Goal: Information Seeking & Learning: Learn about a topic

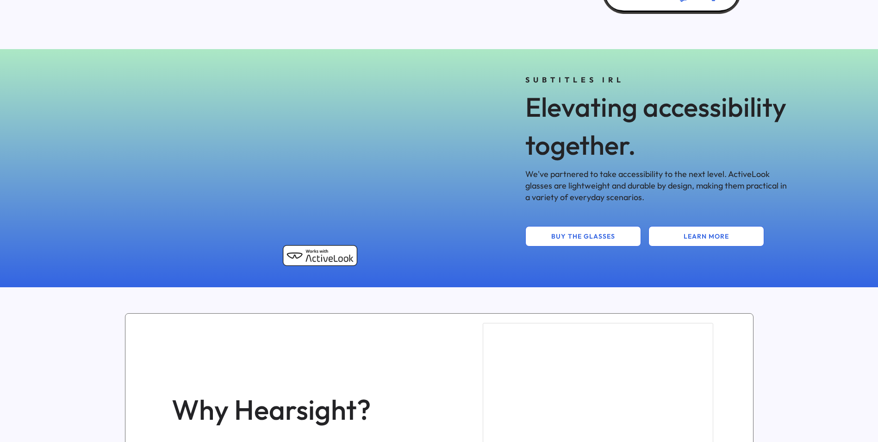
scroll to position [370, 0]
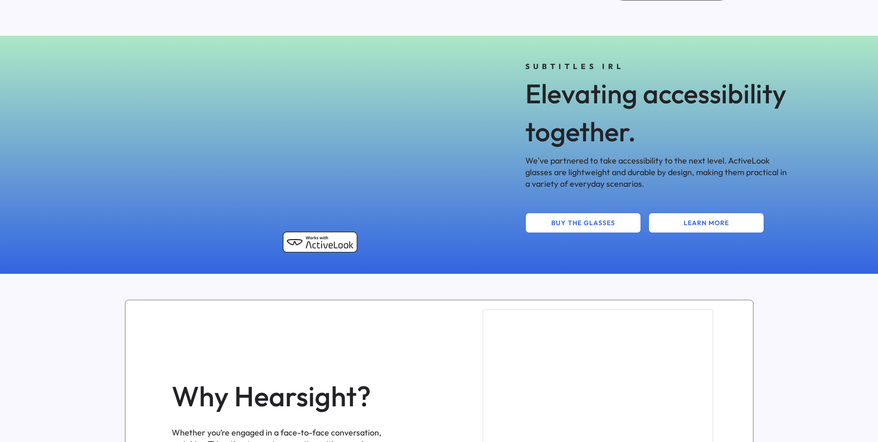
drag, startPoint x: 238, startPoint y: 155, endPoint x: 119, endPoint y: 177, distance: 121.6
click at [119, 177] on div "3D model. Use mouse, touch or arrow keys to move." at bounding box center [225, 154] width 286 height 208
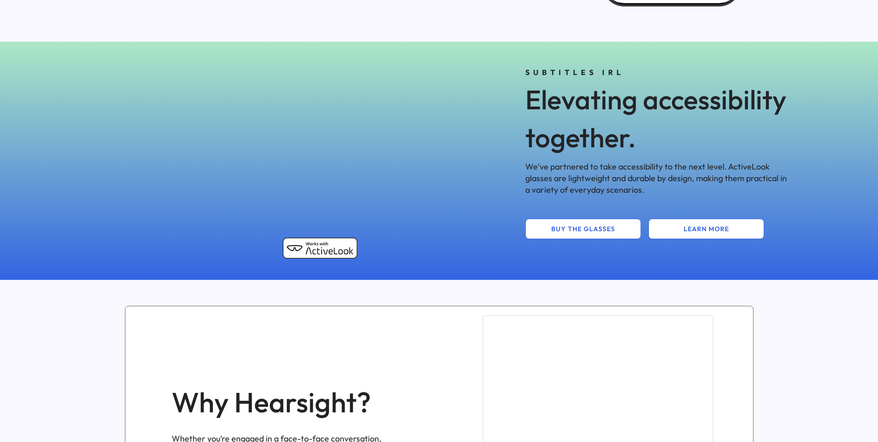
scroll to position [0, 0]
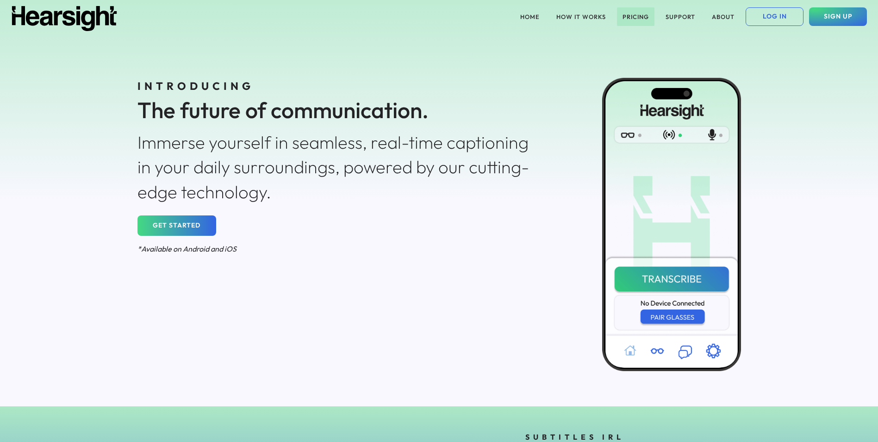
click at [633, 13] on button "PRICING" at bounding box center [636, 16] width 38 height 19
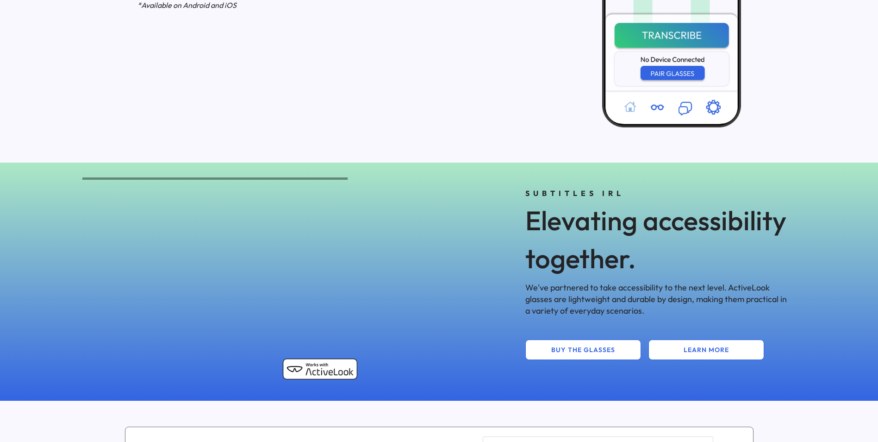
scroll to position [417, 0]
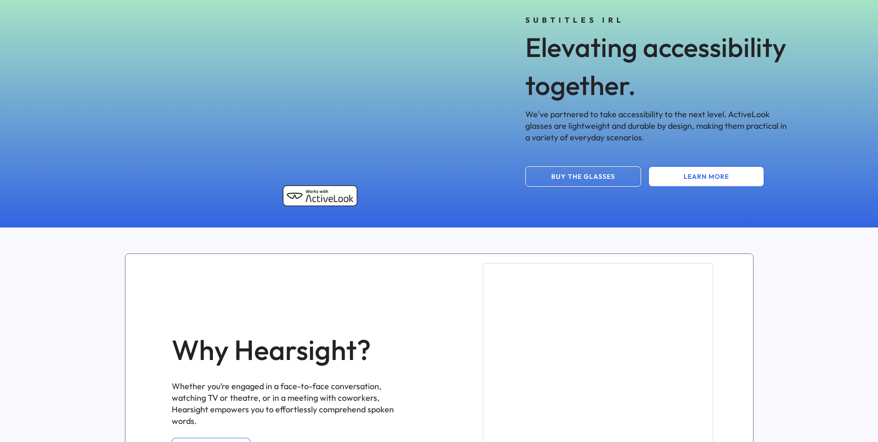
click at [576, 179] on button "BUY THE GLASSES" at bounding box center [584, 176] width 116 height 20
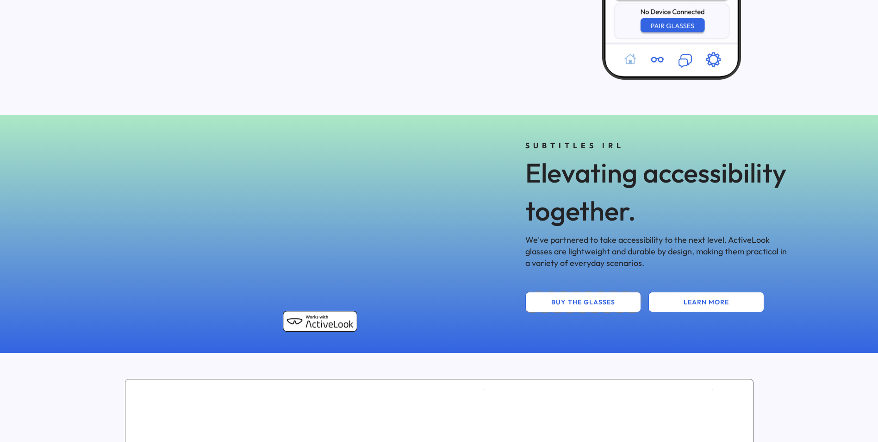
scroll to position [0, 0]
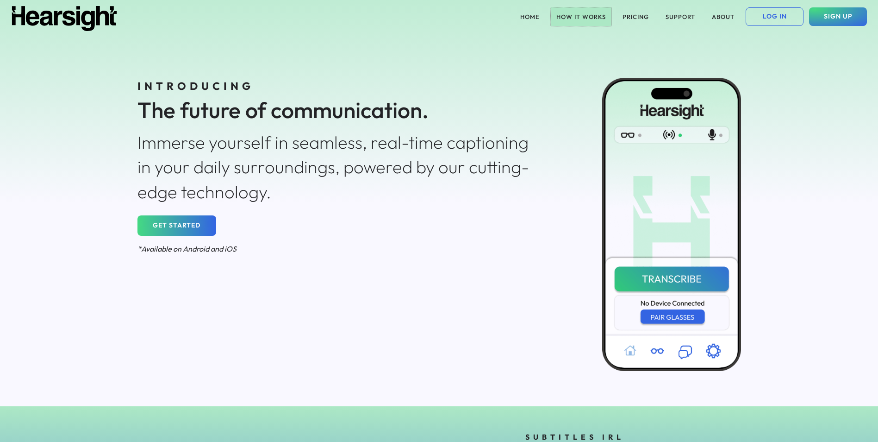
click at [586, 15] on button "HOW IT WORKS" at bounding box center [581, 16] width 61 height 19
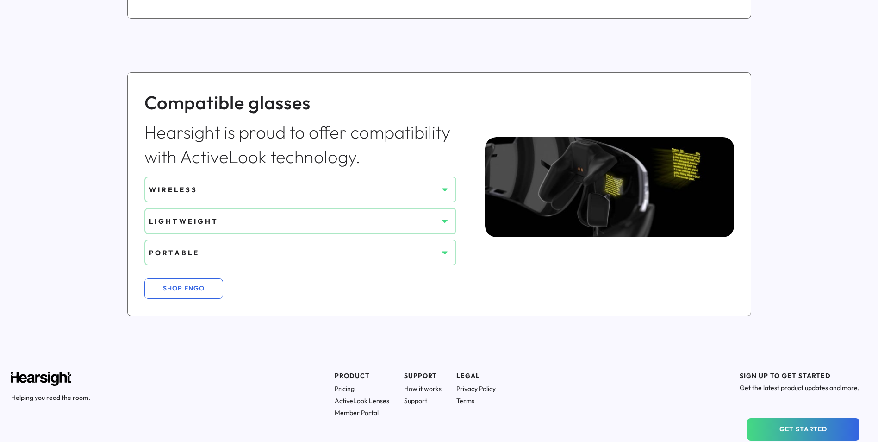
scroll to position [684, 0]
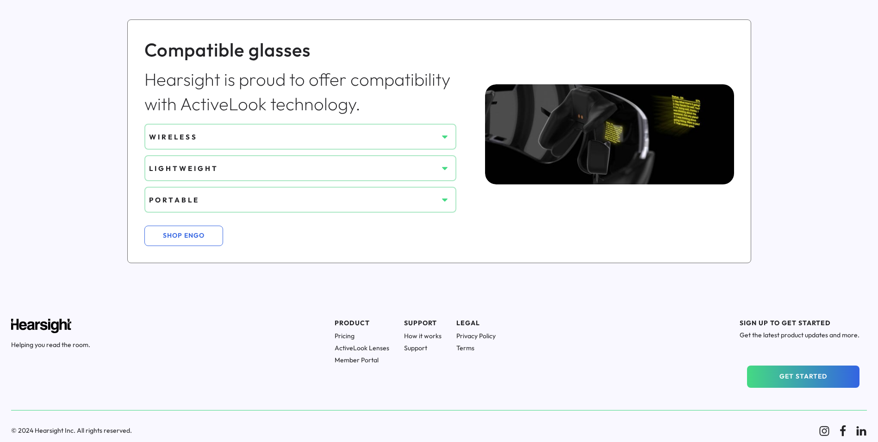
click at [381, 138] on div "WIRELESS" at bounding box center [293, 137] width 289 height 10
click at [446, 137] on use at bounding box center [445, 137] width 6 height 3
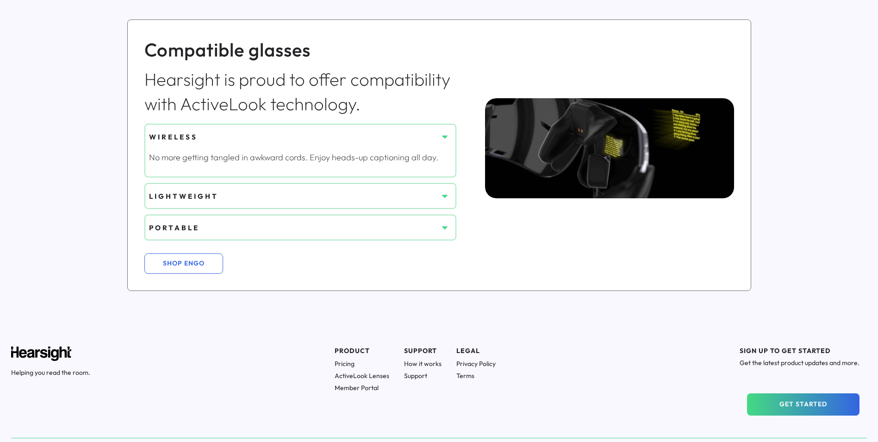
click at [446, 137] on use at bounding box center [445, 137] width 6 height 3
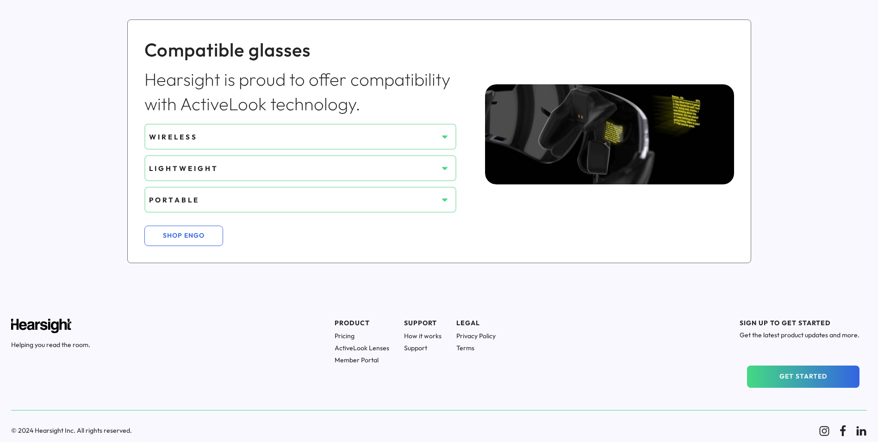
click at [445, 202] on icon at bounding box center [444, 199] width 9 height 9
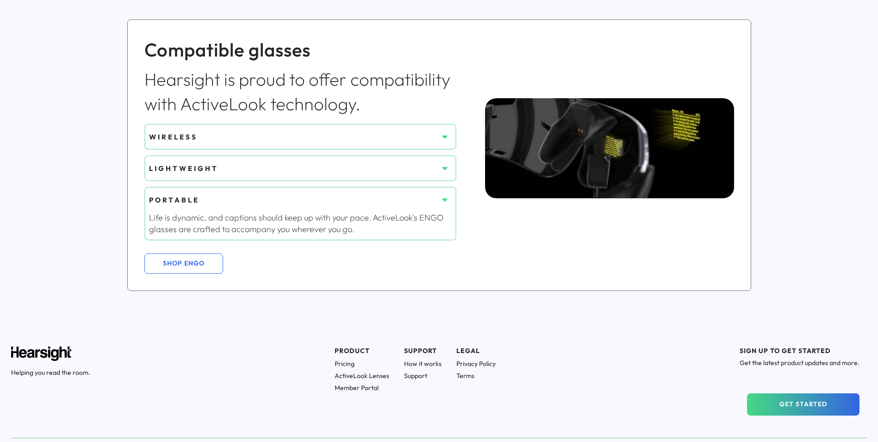
click at [445, 202] on icon at bounding box center [444, 199] width 9 height 9
